Goal: Task Accomplishment & Management: Complete application form

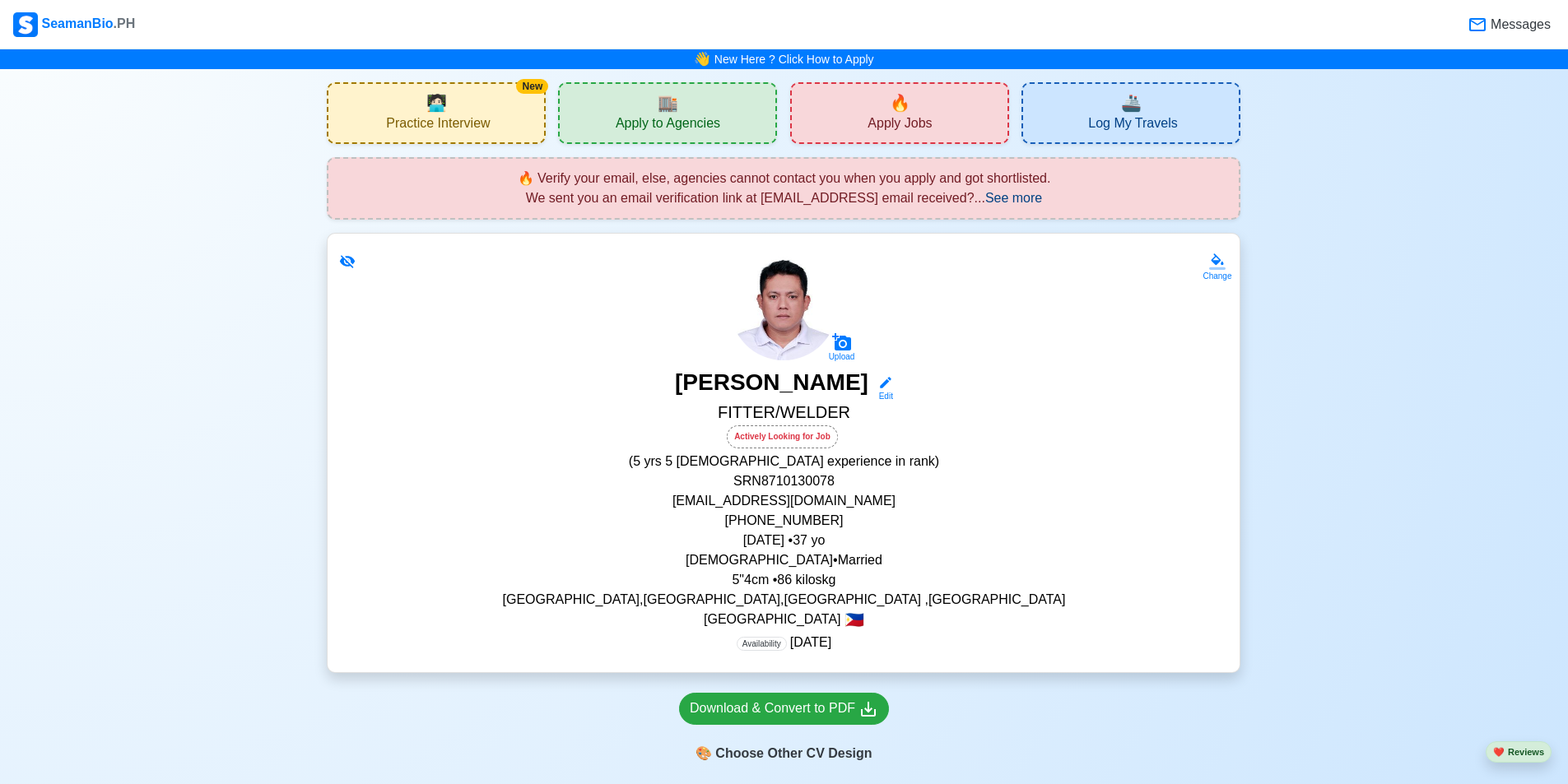
click at [708, 108] on div "🏬 Apply to Agencies" at bounding box center [667, 113] width 219 height 61
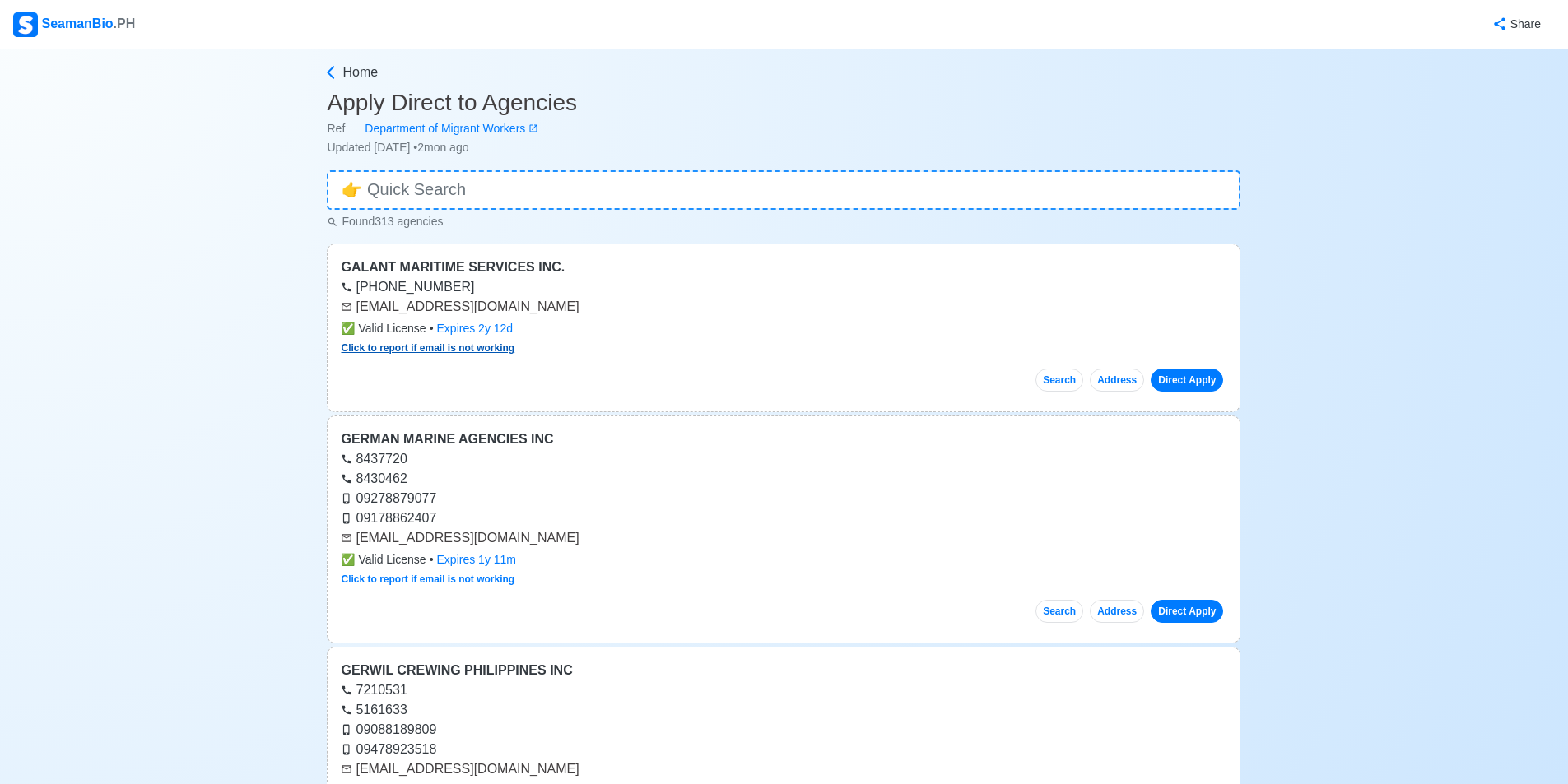
click at [505, 345] on link "Click to report if email is not working" at bounding box center [427, 348] width 173 height 12
click at [29, 21] on img at bounding box center [25, 24] width 24 height 24
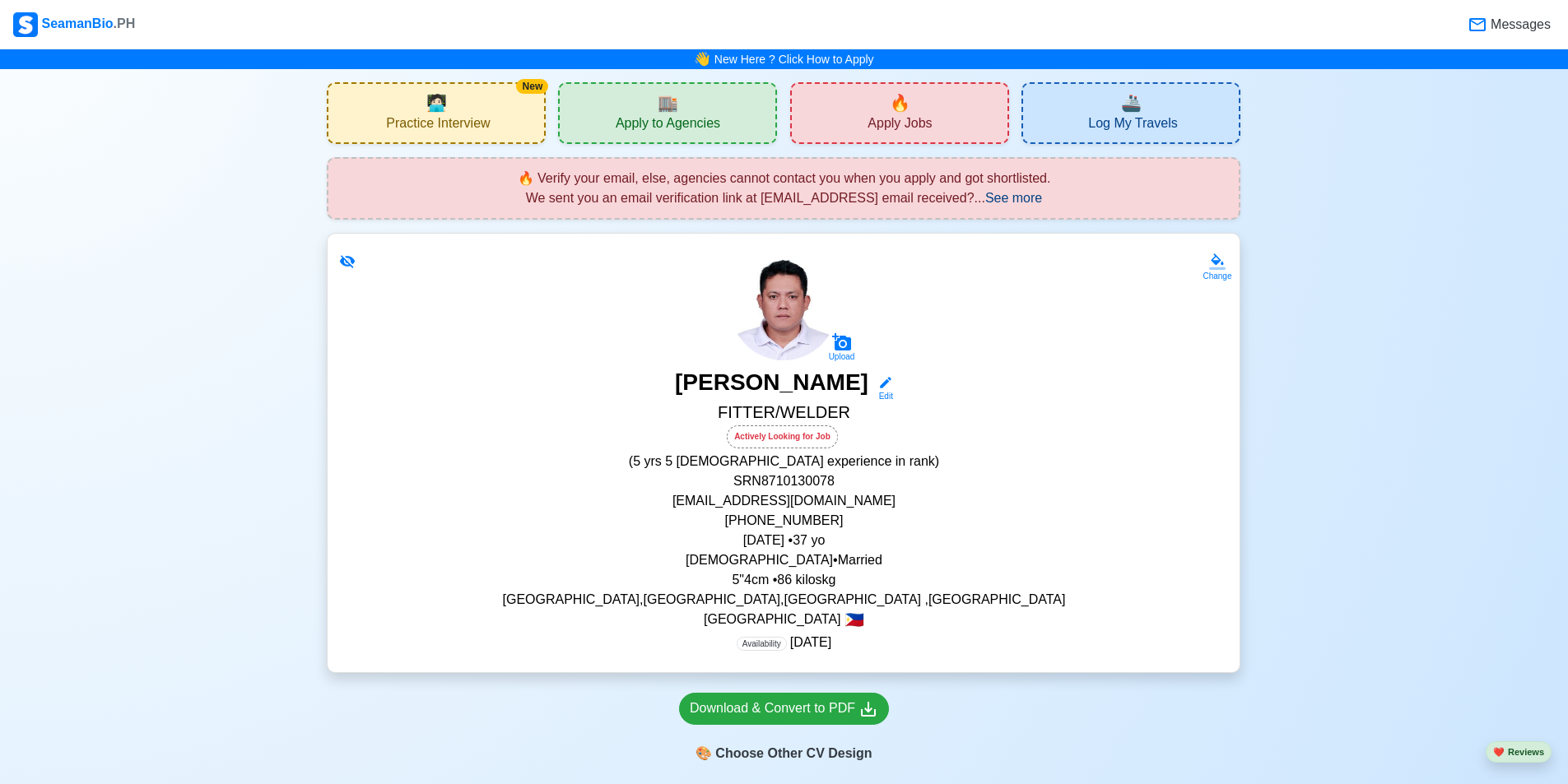
click at [922, 109] on div "🔥 Apply Jobs" at bounding box center [899, 113] width 219 height 61
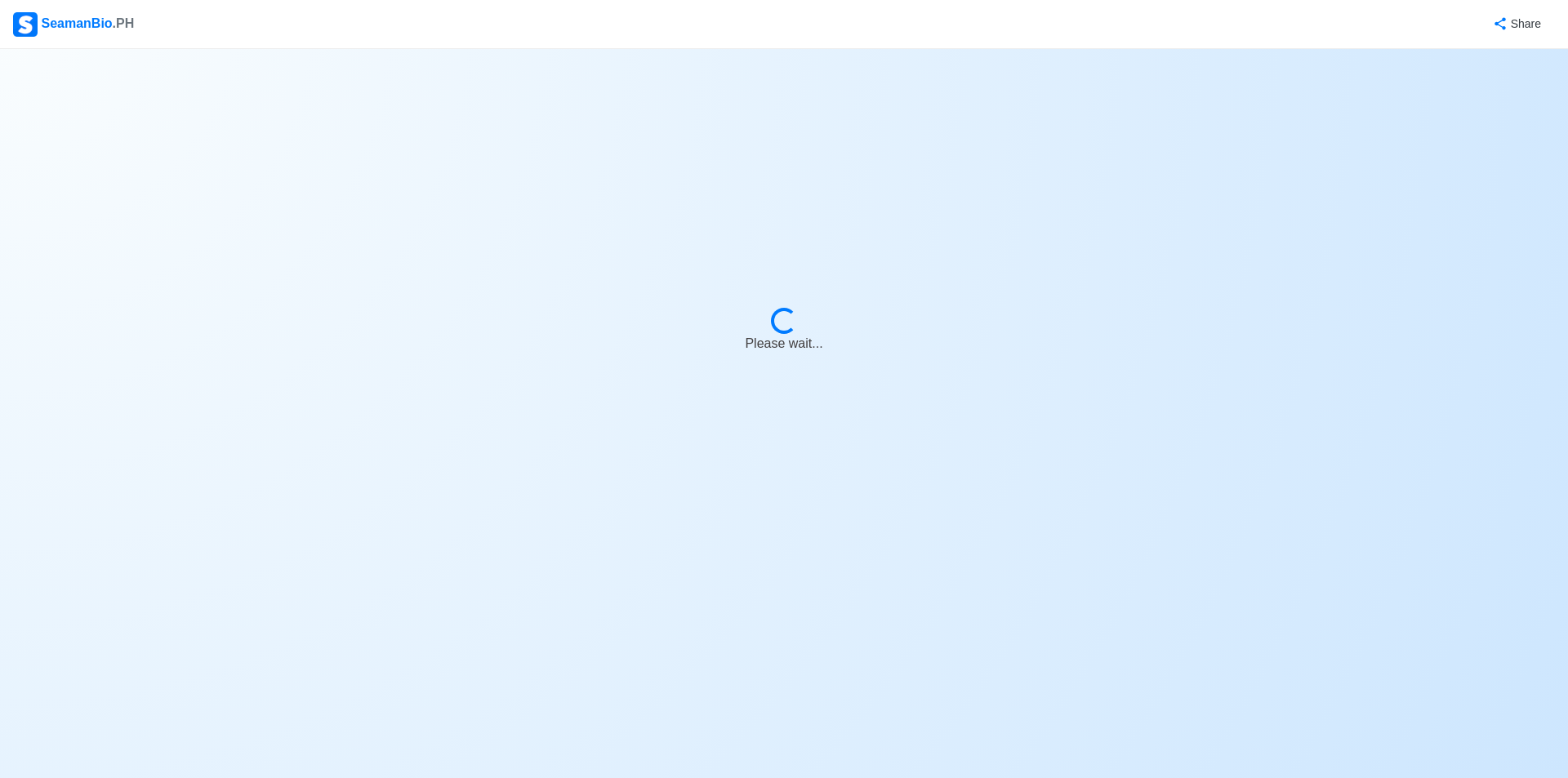
select select "Fitter"
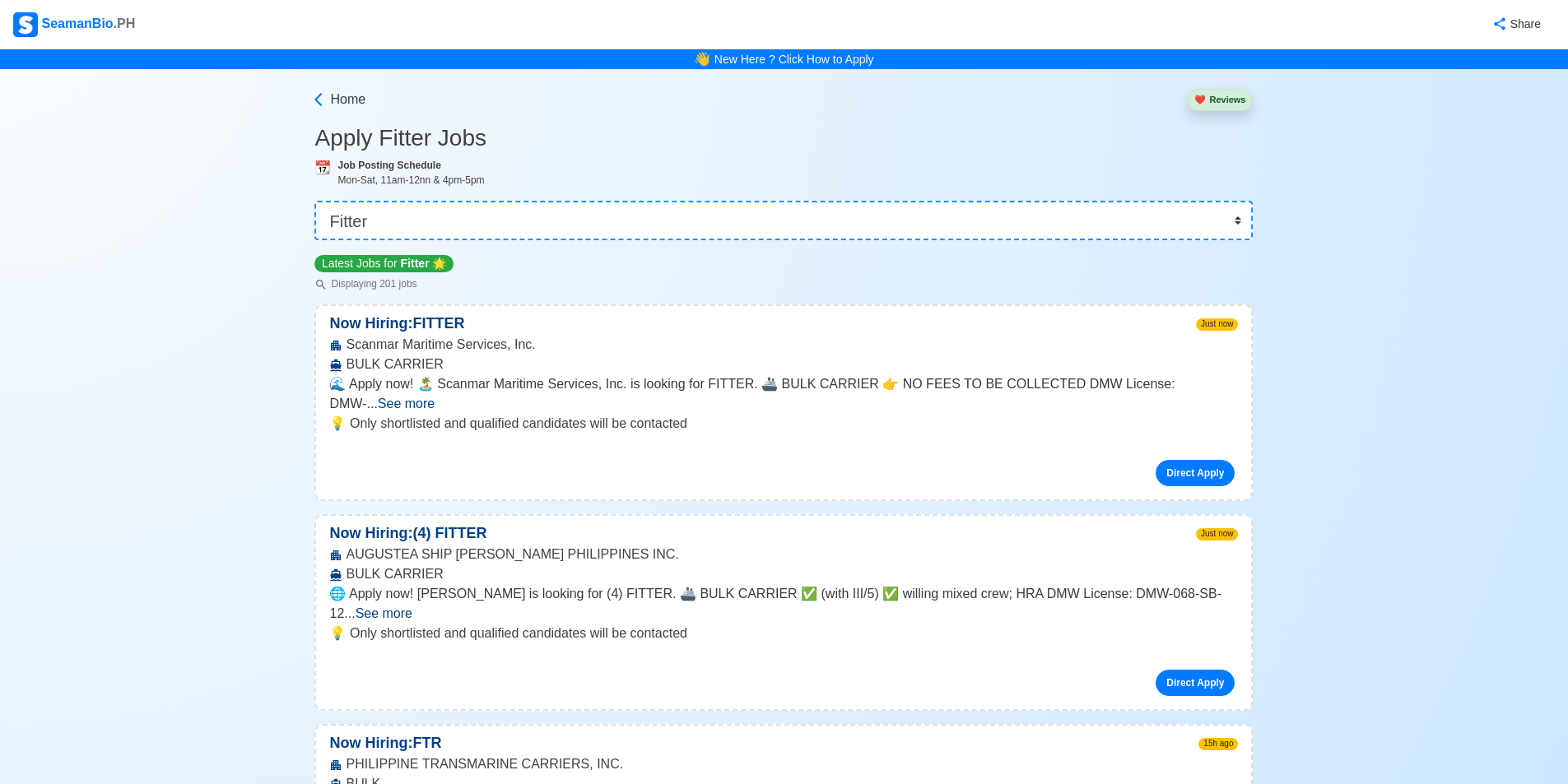
click at [435, 397] on span "See more" at bounding box center [406, 404] width 56 height 14
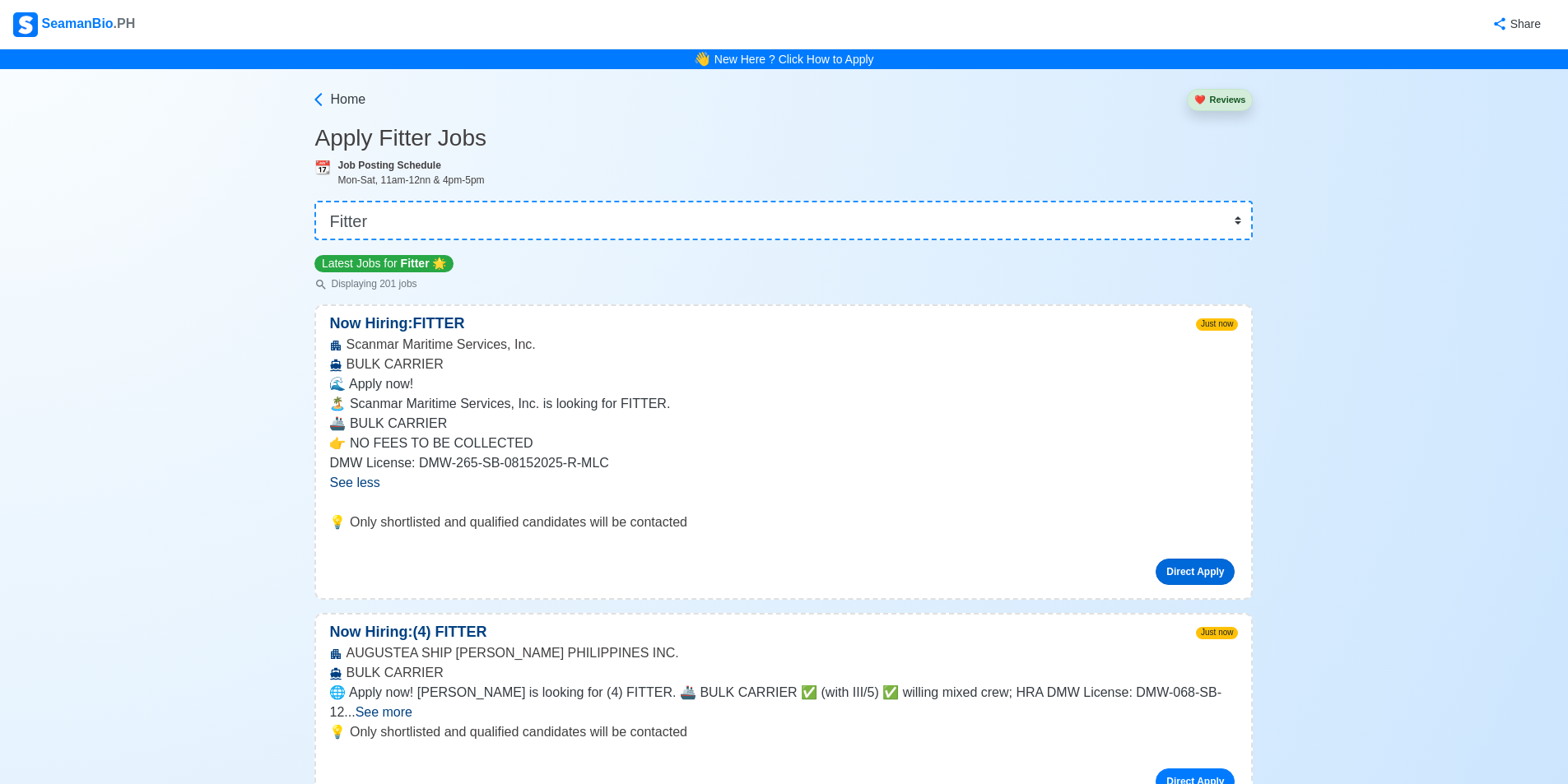
click at [1182, 567] on link "Direct Apply" at bounding box center [1194, 571] width 79 height 26
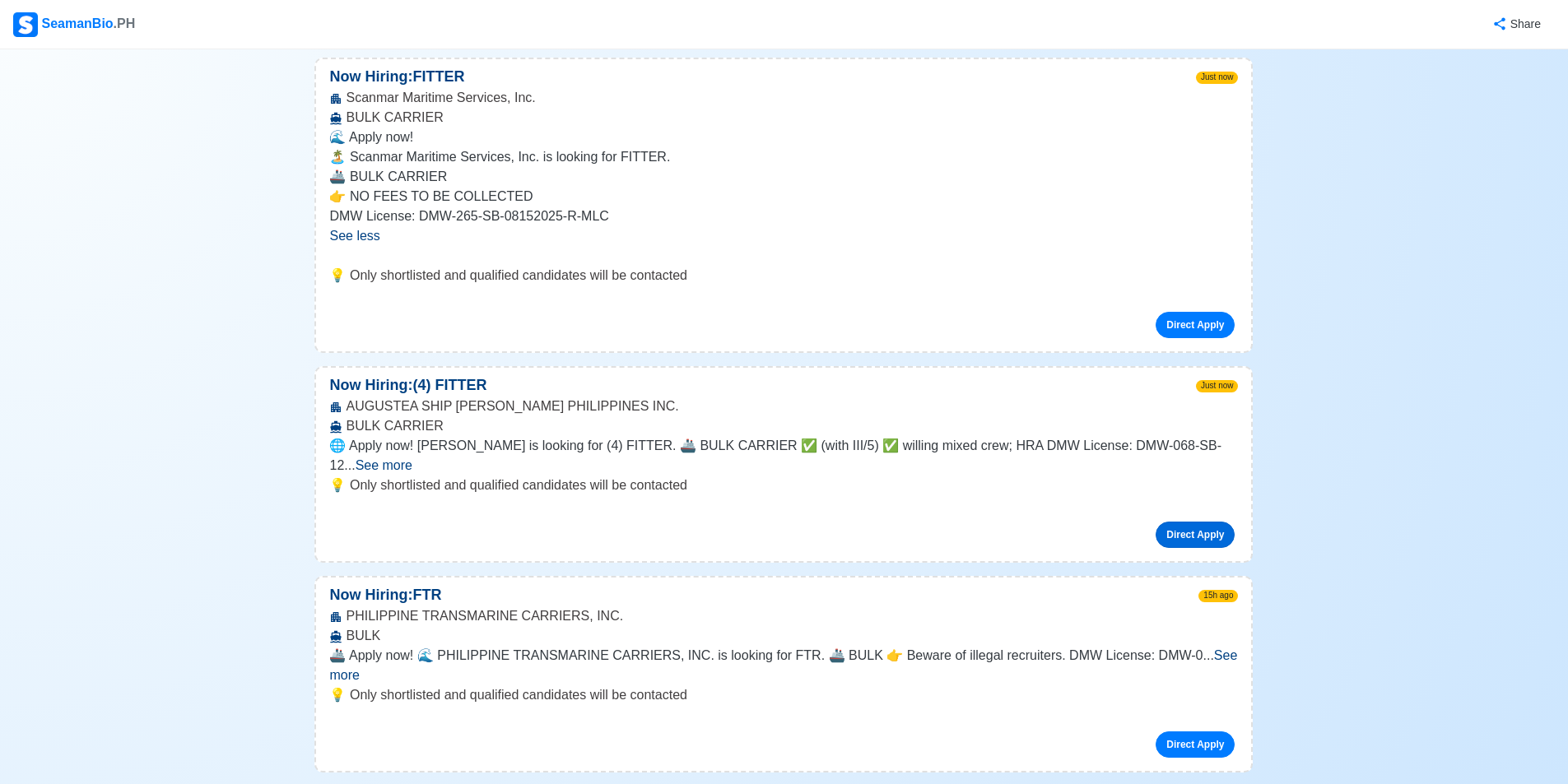
click at [1196, 521] on link "Direct Apply" at bounding box center [1194, 534] width 79 height 26
click at [1192, 521] on link "Direct Apply" at bounding box center [1194, 534] width 79 height 26
